Goal: Task Accomplishment & Management: Complete application form

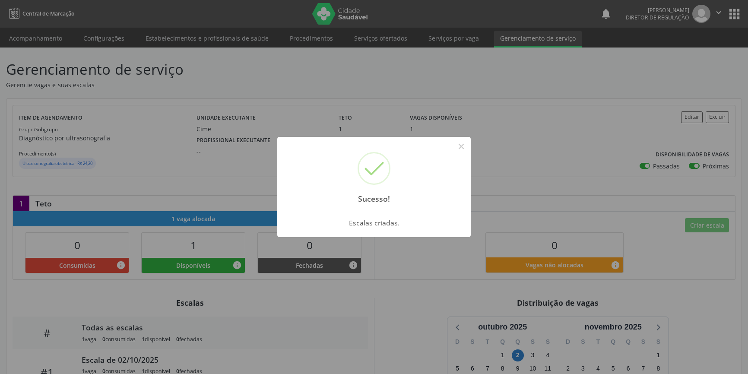
click at [454, 153] on div "Sucesso! ×" at bounding box center [373, 174] width 193 height 74
click at [463, 138] on div "Sucesso! ×" at bounding box center [373, 174] width 193 height 74
click at [374, 31] on div "Sucesso! × Escalas criadas. OK Cancel" at bounding box center [374, 187] width 748 height 374
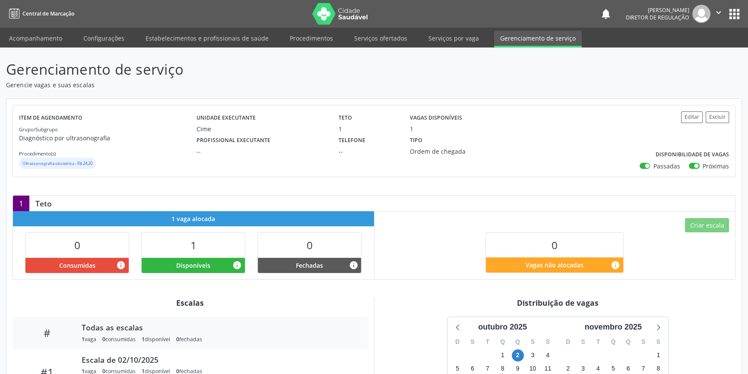
click at [393, 43] on link "Serviços ofertados" at bounding box center [380, 38] width 65 height 15
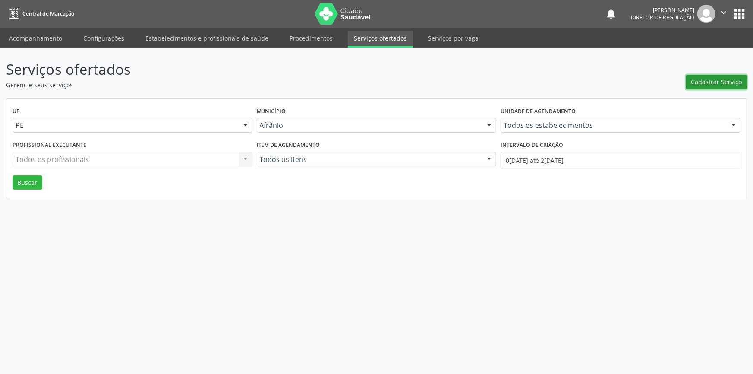
click at [735, 80] on span "Cadastrar Serviço" at bounding box center [717, 81] width 51 height 9
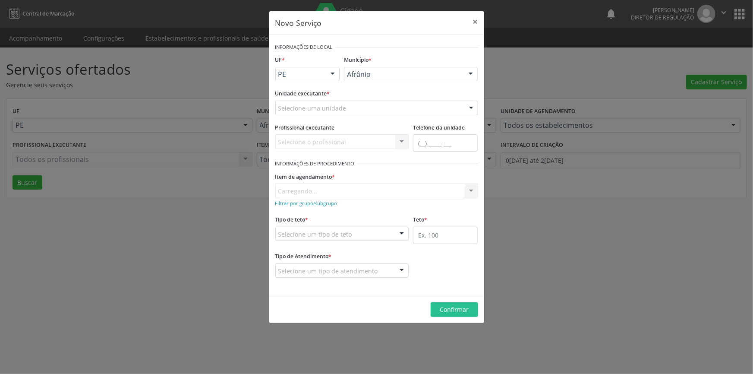
click at [380, 109] on div "Selecione uma unidade" at bounding box center [376, 108] width 203 height 15
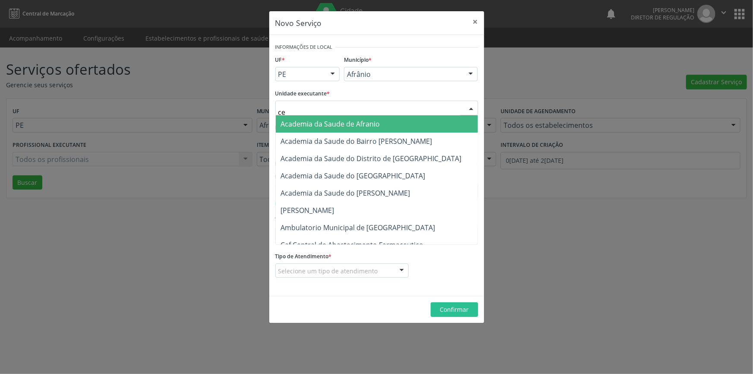
type input "cen"
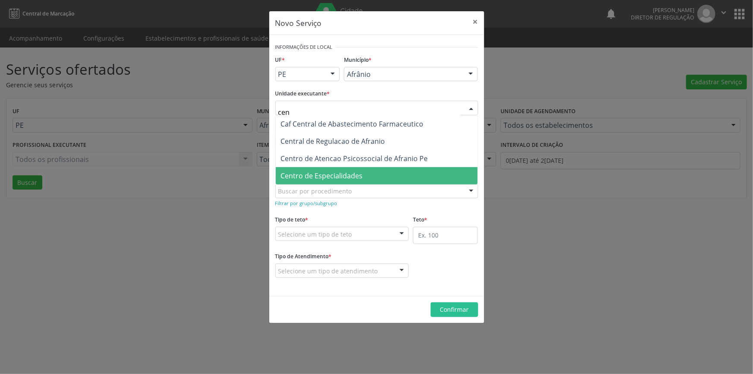
click at [348, 172] on span "Centro de Especialidades" at bounding box center [322, 175] width 82 height 9
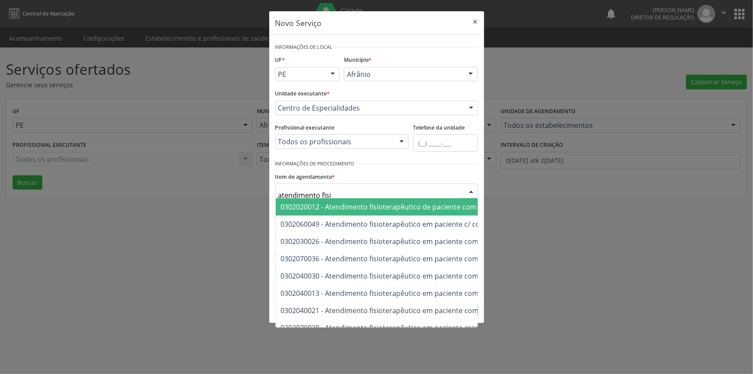
type input "atendimento fisio"
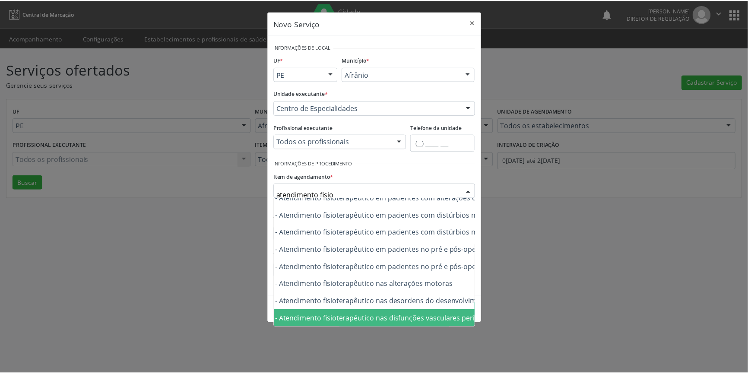
scroll to position [291, 50]
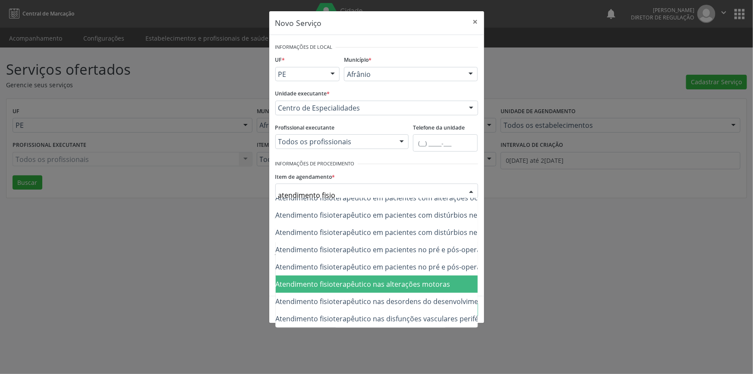
click at [405, 285] on span "0302050027 - Atendimento fisioterapêutico nas alterações motoras" at bounding box center [471, 283] width 491 height 17
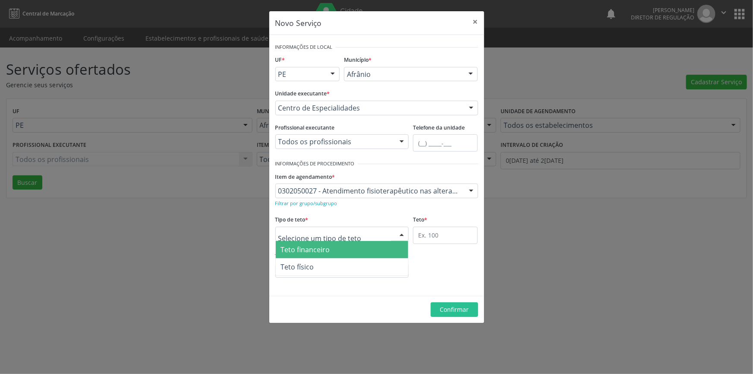
click at [368, 231] on div at bounding box center [342, 234] width 134 height 15
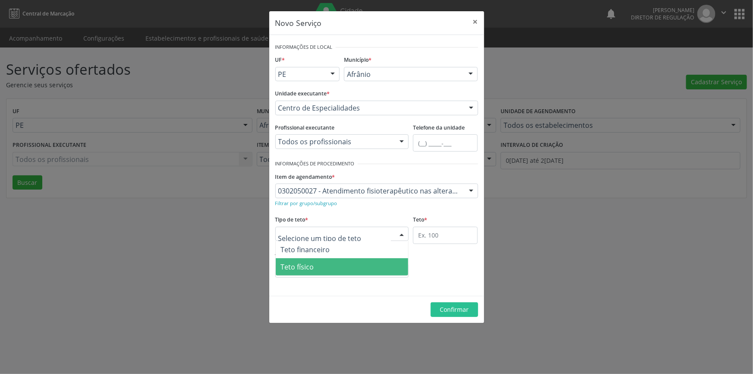
click at [334, 275] on span "Teto físico" at bounding box center [342, 266] width 133 height 17
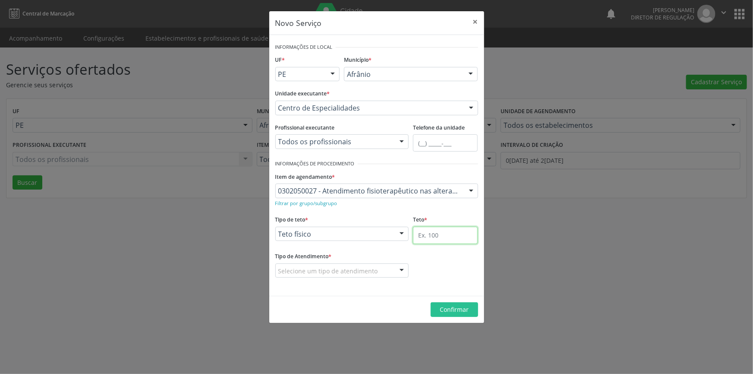
click at [426, 230] on input "text" at bounding box center [445, 235] width 65 height 17
type input "1"
click at [361, 282] on fieldset "Tipo de Atendimento * Selecione um tipo de atendimento Ordem de chegada Horário…" at bounding box center [342, 267] width 134 height 34
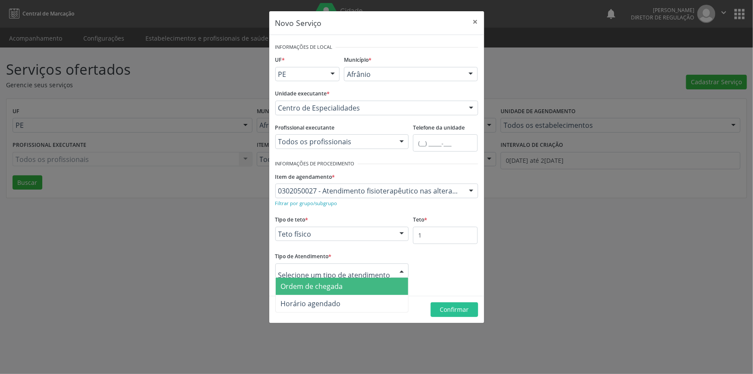
drag, startPoint x: 332, startPoint y: 283, endPoint x: 393, endPoint y: 286, distance: 60.1
click at [332, 283] on span "Ordem de chegada" at bounding box center [312, 286] width 62 height 9
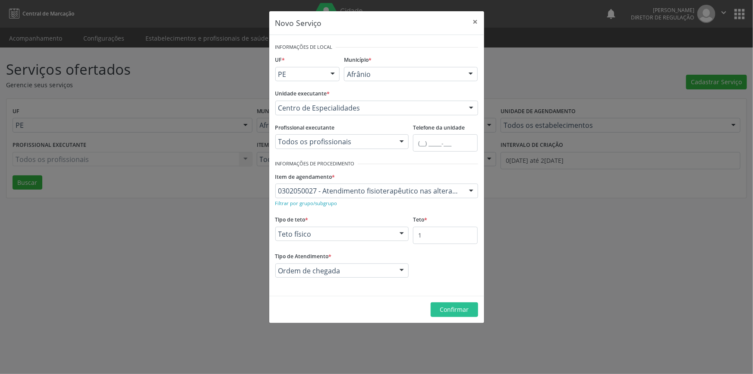
click at [435, 298] on footer "Confirmar" at bounding box center [376, 309] width 215 height 27
click at [437, 303] on button "Confirmar" at bounding box center [454, 309] width 47 height 15
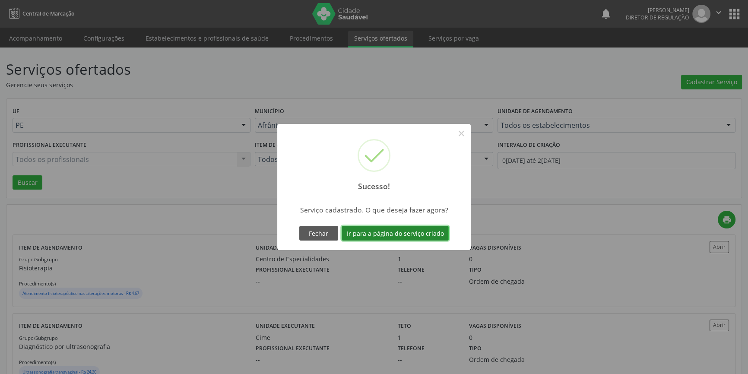
click at [397, 239] on button "Ir para a página do serviço criado" at bounding box center [395, 233] width 107 height 15
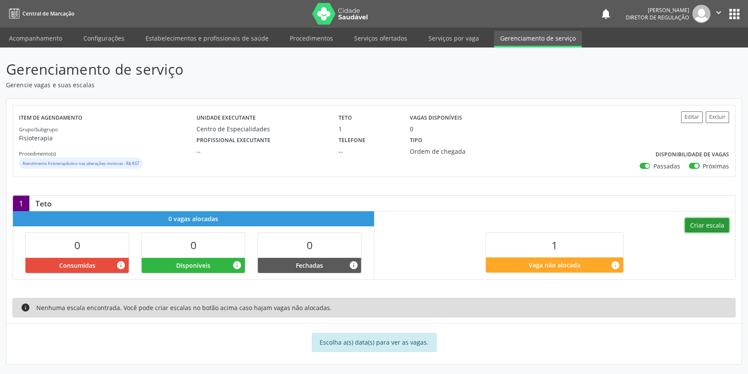
click at [702, 222] on button "Criar escala" at bounding box center [707, 225] width 44 height 15
select select "8"
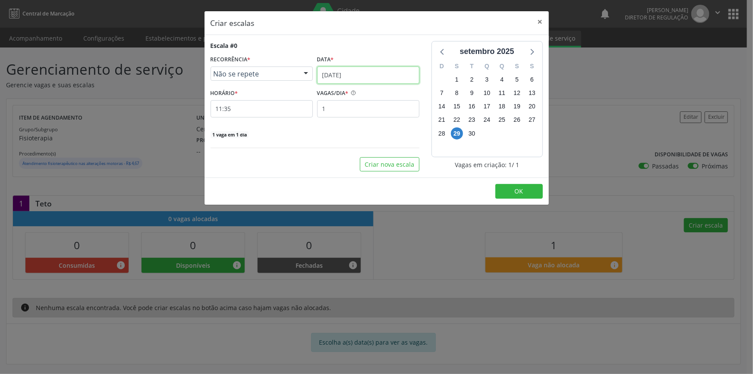
click at [398, 78] on input "[DATE]" at bounding box center [368, 74] width 102 height 17
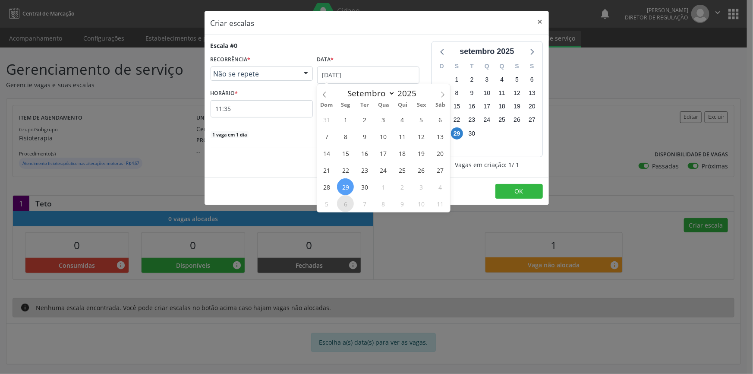
click at [339, 207] on span "6" at bounding box center [345, 203] width 17 height 17
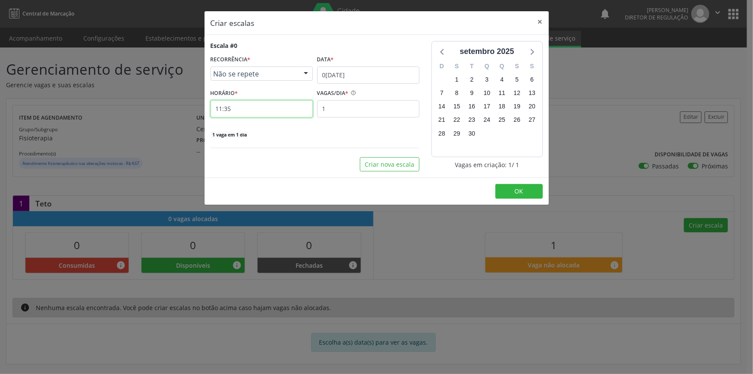
click at [264, 111] on input "11:35" at bounding box center [262, 108] width 102 height 17
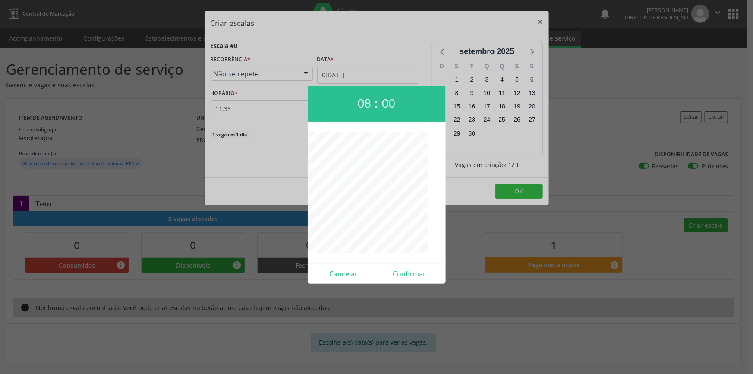
click at [408, 266] on div "Cancelar Confirmar" at bounding box center [377, 273] width 138 height 20
click at [407, 269] on button "Confirmar" at bounding box center [410, 274] width 66 height 14
type input "08:00"
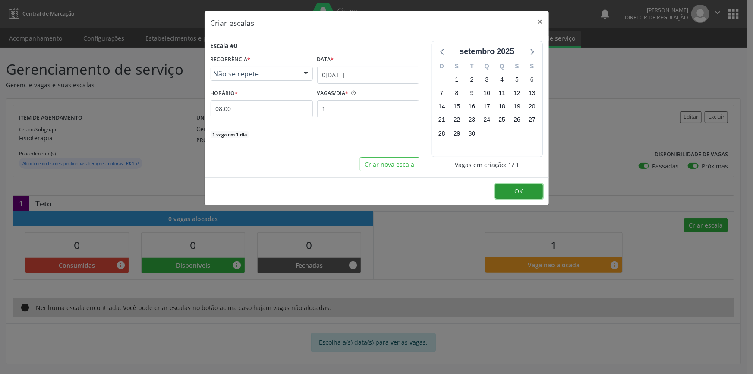
click at [512, 186] on button "OK" at bounding box center [519, 191] width 47 height 15
